Goal: Task Accomplishment & Management: Use online tool/utility

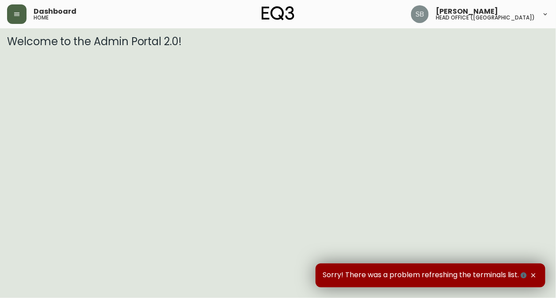
click at [18, 16] on icon "button" at bounding box center [16, 14] width 7 height 7
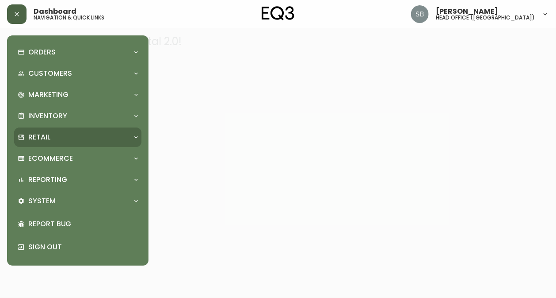
click at [137, 135] on icon at bounding box center [136, 137] width 7 height 7
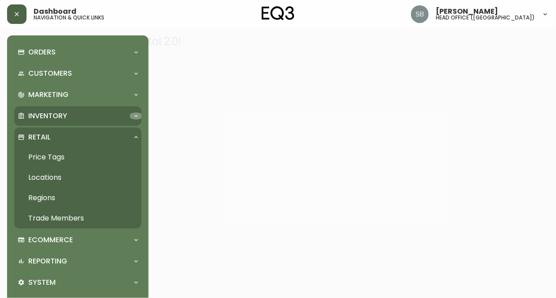
click at [133, 116] on span at bounding box center [136, 115] width 7 height 7
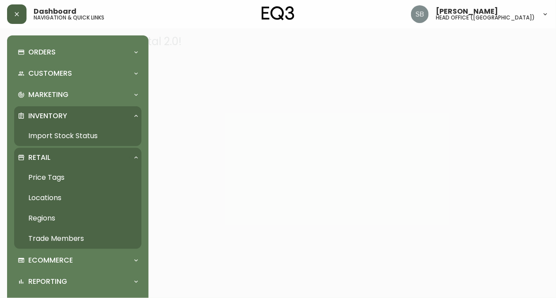
click at [72, 132] on link "Import Stock Status" at bounding box center [77, 136] width 127 height 20
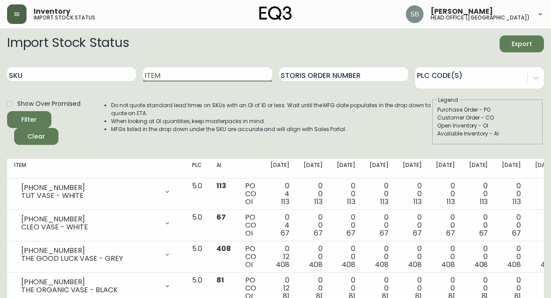
click at [178, 77] on input "Item" at bounding box center [207, 74] width 129 height 14
type input "bon"
click at [7, 111] on button "Filter" at bounding box center [29, 119] width 44 height 17
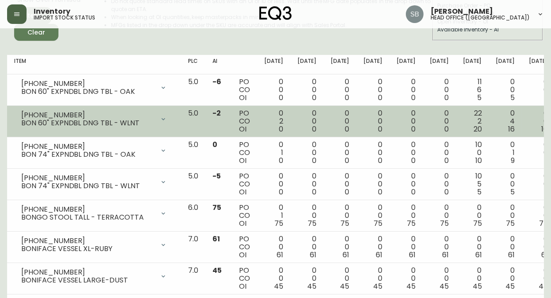
scroll to position [120, 0]
